Goal: Task Accomplishment & Management: Complete application form

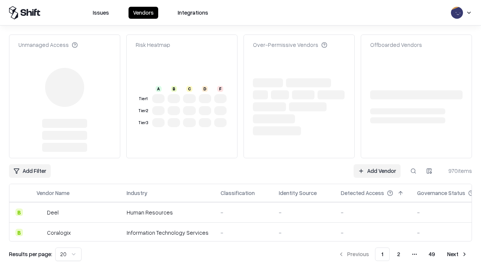
click at [377, 165] on link "Add Vendor" at bounding box center [376, 172] width 47 height 14
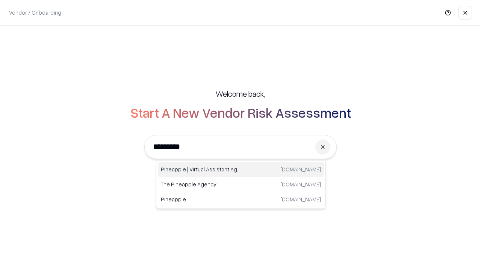
click at [241, 170] on div "Pineapple | Virtual Assistant Agency trypineapple.com" at bounding box center [241, 169] width 166 height 15
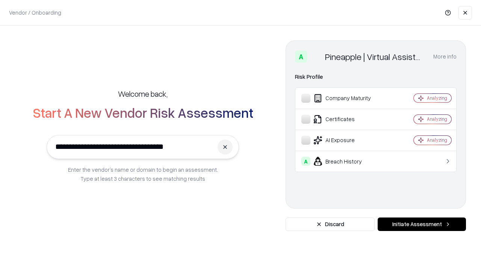
type input "**********"
click at [421, 225] on button "Initiate Assessment" at bounding box center [421, 225] width 88 height 14
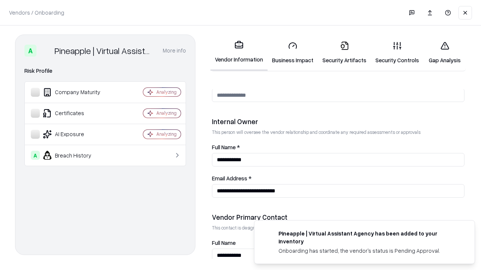
scroll to position [389, 0]
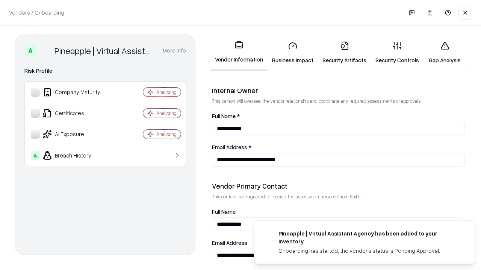
click at [344, 53] on link "Security Artifacts" at bounding box center [344, 52] width 53 height 35
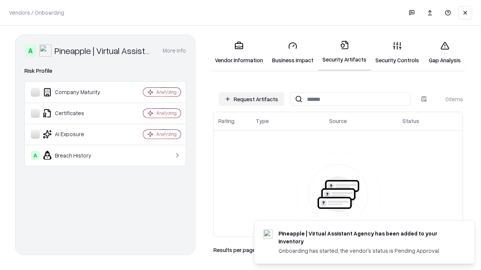
click at [251, 99] on button "Request Artifacts" at bounding box center [251, 99] width 65 height 14
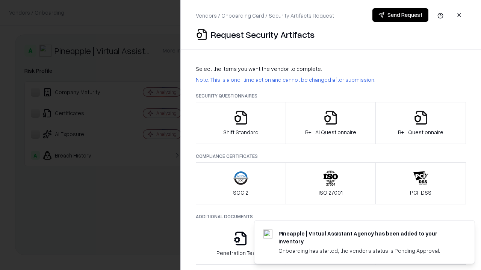
click at [420, 123] on icon "button" at bounding box center [420, 117] width 15 height 15
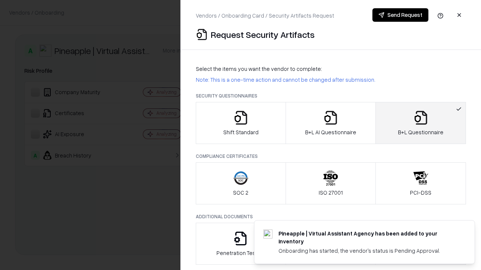
click at [330, 123] on icon "button" at bounding box center [330, 117] width 15 height 15
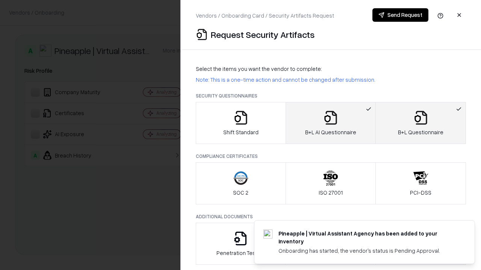
click at [400, 15] on button "Send Request" at bounding box center [400, 15] width 56 height 14
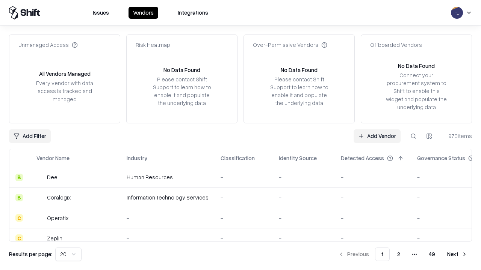
click at [413, 136] on button at bounding box center [413, 137] width 14 height 14
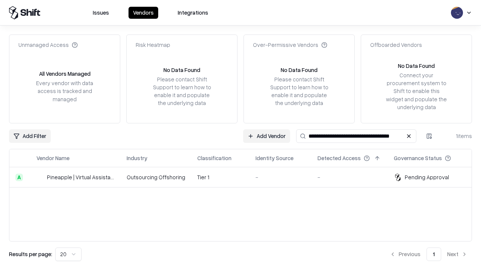
type input "**********"
click at [245, 177] on td "Tier 1" at bounding box center [220, 178] width 58 height 20
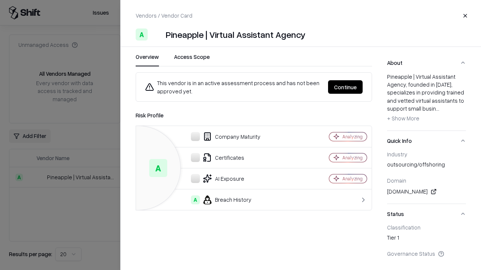
click at [345, 87] on button "Continue" at bounding box center [345, 87] width 35 height 14
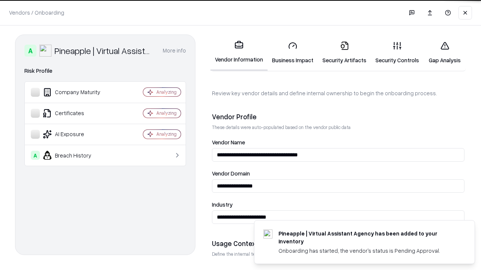
click at [344, 53] on link "Security Artifacts" at bounding box center [344, 52] width 53 height 35
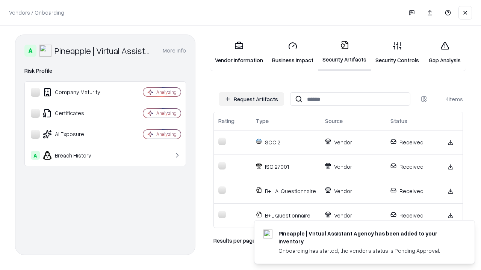
click at [444, 53] on link "Gap Analysis" at bounding box center [444, 52] width 42 height 35
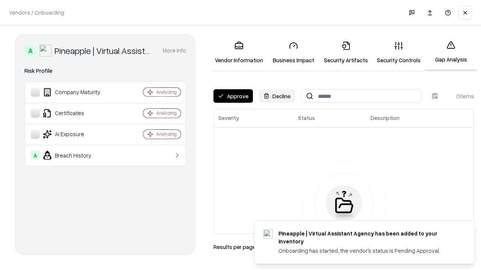
click at [233, 96] on button "Approve" at bounding box center [232, 96] width 39 height 14
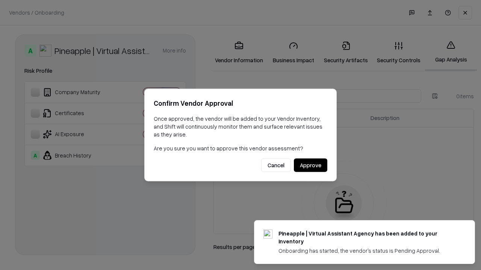
click at [310, 165] on button "Approve" at bounding box center [310, 166] width 33 height 14
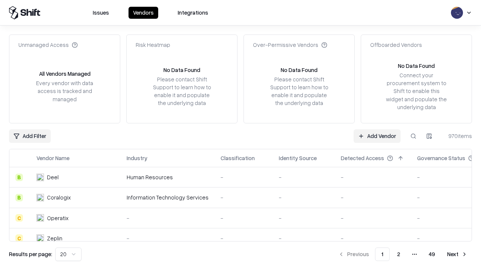
type input "**********"
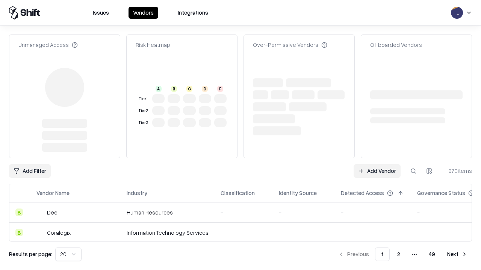
click at [377, 165] on link "Add Vendor" at bounding box center [376, 172] width 47 height 14
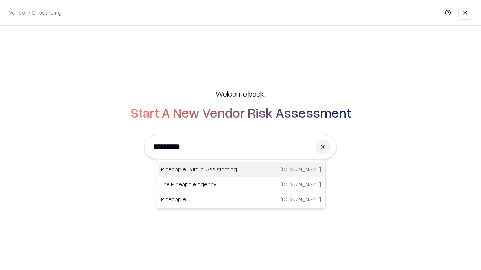
click at [241, 170] on div "Pineapple | Virtual Assistant Agency trypineapple.com" at bounding box center [241, 169] width 166 height 15
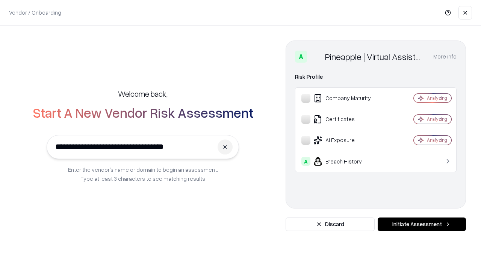
type input "**********"
click at [421, 225] on button "Initiate Assessment" at bounding box center [421, 225] width 88 height 14
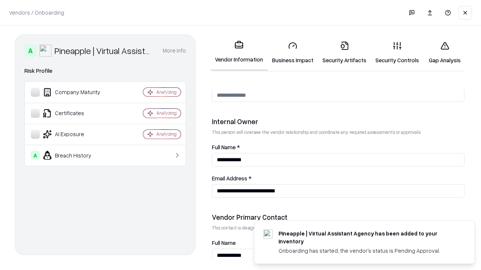
scroll to position [389, 0]
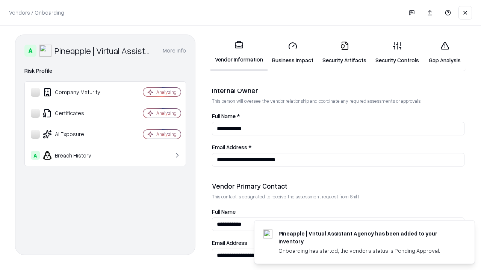
click at [444, 53] on link "Gap Analysis" at bounding box center [444, 52] width 42 height 35
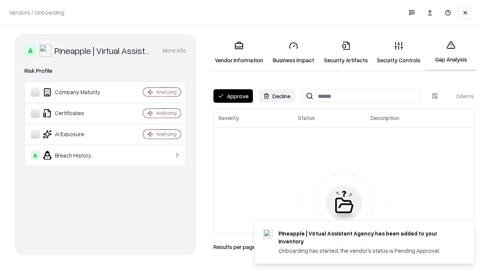
click at [233, 96] on button "Approve" at bounding box center [232, 96] width 39 height 14
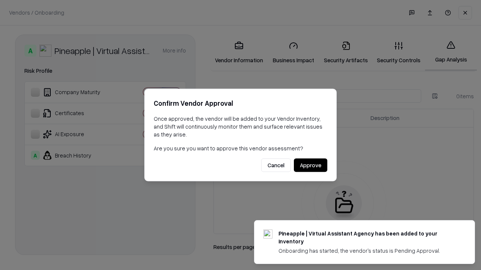
click at [310, 165] on button "Approve" at bounding box center [310, 166] width 33 height 14
